Goal: Navigation & Orientation: Locate item on page

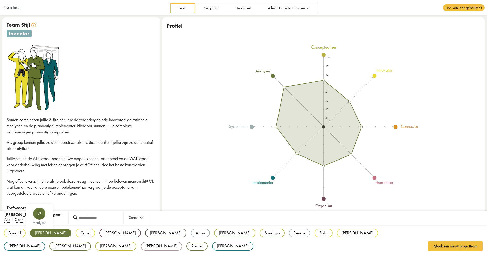
click at [39, 233] on div "[PERSON_NAME]" at bounding box center [50, 232] width 41 height 9
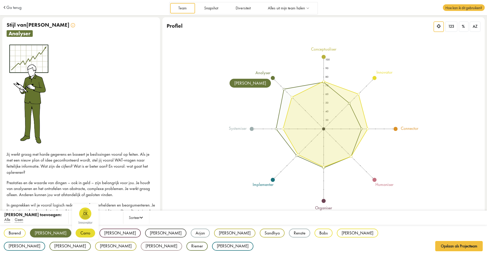
click at [76, 233] on div "Carro" at bounding box center [86, 232] width 20 height 9
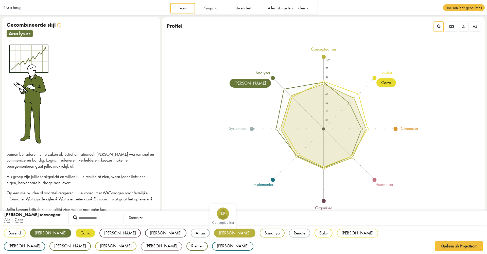
click at [214, 232] on div "[PERSON_NAME]" at bounding box center [234, 232] width 41 height 9
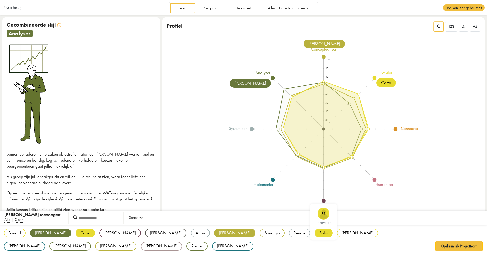
click at [314, 234] on div "Babs" at bounding box center [323, 232] width 18 height 9
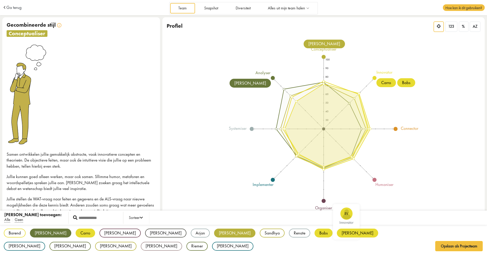
click at [337, 233] on div "[PERSON_NAME]" at bounding box center [357, 232] width 41 height 9
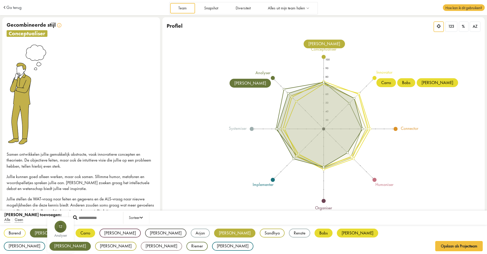
click at [91, 241] on div "[PERSON_NAME]" at bounding box center [69, 245] width 41 height 9
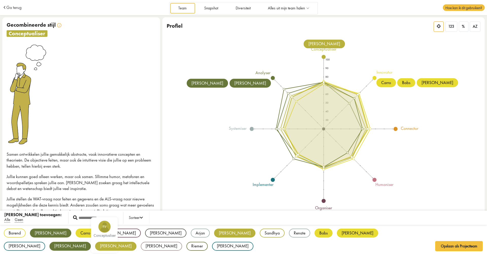
click at [136, 241] on div "[PERSON_NAME]" at bounding box center [115, 245] width 41 height 9
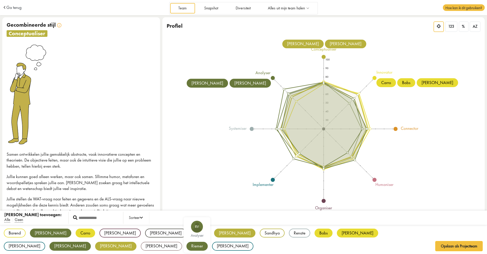
click at [208, 241] on div "Riemer" at bounding box center [196, 245] width 21 height 9
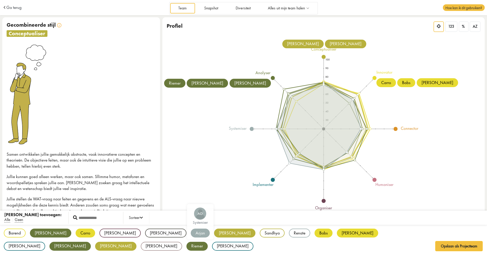
click at [191, 234] on div "Arjan" at bounding box center [200, 232] width 19 height 9
click at [89, 246] on div "Barend BB innovator [PERSON_NAME] VF analyser Carro CK innovator [PERSON_NAME] …" at bounding box center [243, 239] width 487 height 30
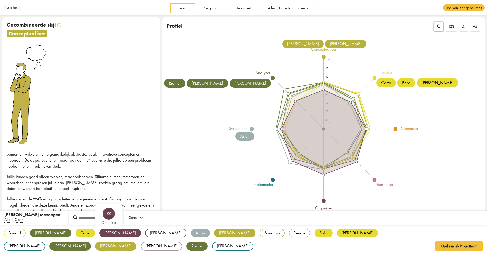
click at [99, 234] on div "[PERSON_NAME]" at bounding box center [119, 232] width 41 height 9
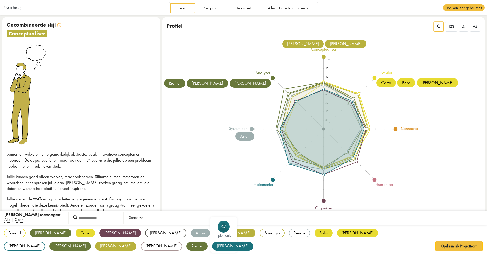
click at [212, 246] on div "[PERSON_NAME]" at bounding box center [232, 245] width 41 height 9
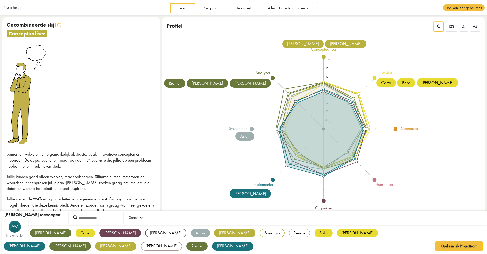
click at [45, 241] on div "[PERSON_NAME]" at bounding box center [24, 245] width 41 height 9
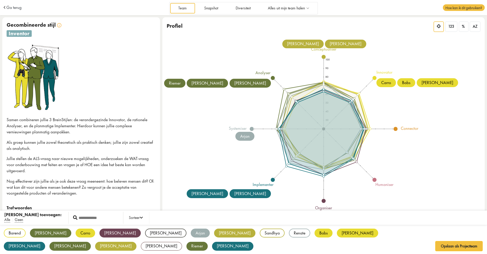
click at [212, 245] on div "[PERSON_NAME]" at bounding box center [232, 245] width 41 height 9
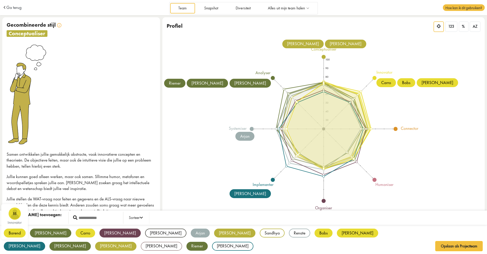
click at [13, 234] on div "Barend" at bounding box center [15, 232] width 22 height 9
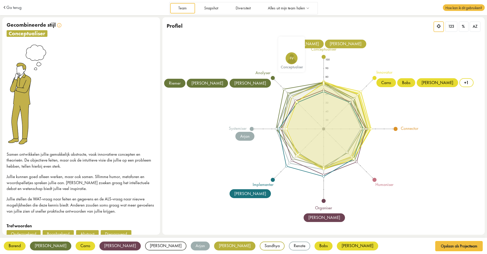
click at [360, 47] on div "[PERSON_NAME] KP conceptualiser [PERSON_NAME] conceptualiser" at bounding box center [323, 44] width 143 height 9
click at [283, 25] on div "Profiel 123 % AZ" at bounding box center [323, 27] width 322 height 20
click at [176, 113] on div "100 90 80 70 60 50 40 30 conceptualiser innovator connector humaniser organiser…" at bounding box center [323, 128] width 318 height 213
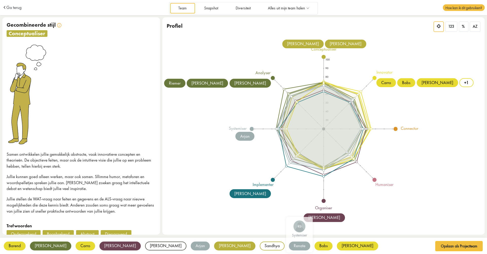
click at [209, 245] on div "Barend BB innovator [PERSON_NAME] VF analyser Carro CK innovator [PERSON_NAME] …" at bounding box center [243, 252] width 487 height 30
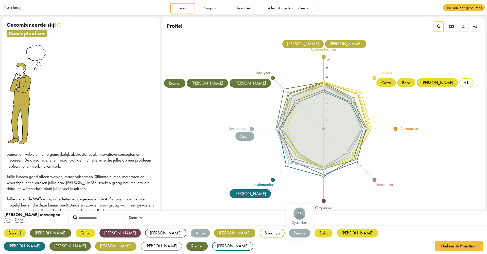
click at [289, 234] on div "Renate" at bounding box center [299, 232] width 21 height 9
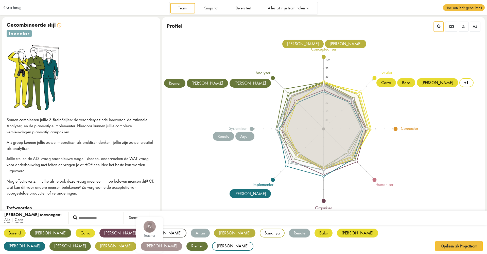
click at [353, 245] on div "Barend BB innovator [PERSON_NAME] VF analyser Carro CK innovator [PERSON_NAME] …" at bounding box center [243, 239] width 487 height 30
click at [354, 244] on div "Barend BB innovator [PERSON_NAME] VF analyser Carro CK innovator [PERSON_NAME] …" at bounding box center [243, 239] width 487 height 30
click at [182, 241] on div "[PERSON_NAME]" at bounding box center [161, 245] width 41 height 9
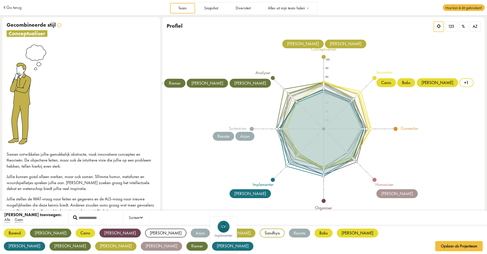
click at [212, 247] on div "[PERSON_NAME]" at bounding box center [232, 245] width 41 height 9
